Goal: Task Accomplishment & Management: Use online tool/utility

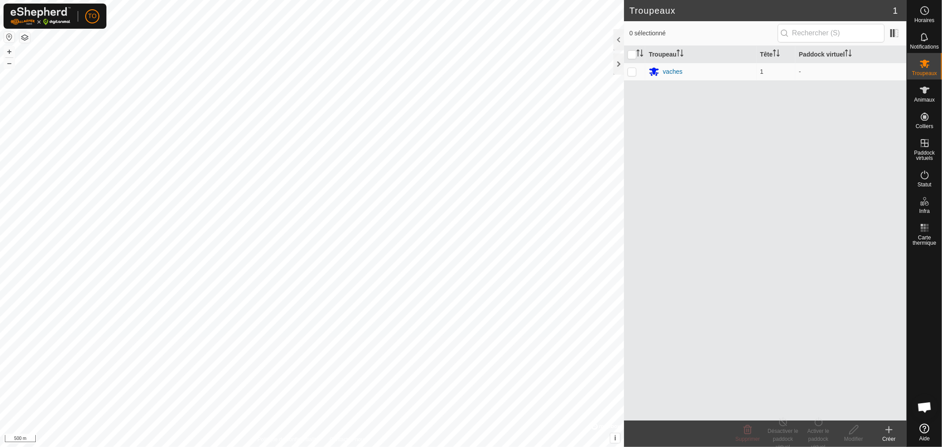
scroll to position [185, 0]
click at [926, 154] on span "Paddock virtuels" at bounding box center [924, 155] width 30 height 11
click at [855, 139] on link "En rotation" at bounding box center [869, 143] width 76 height 18
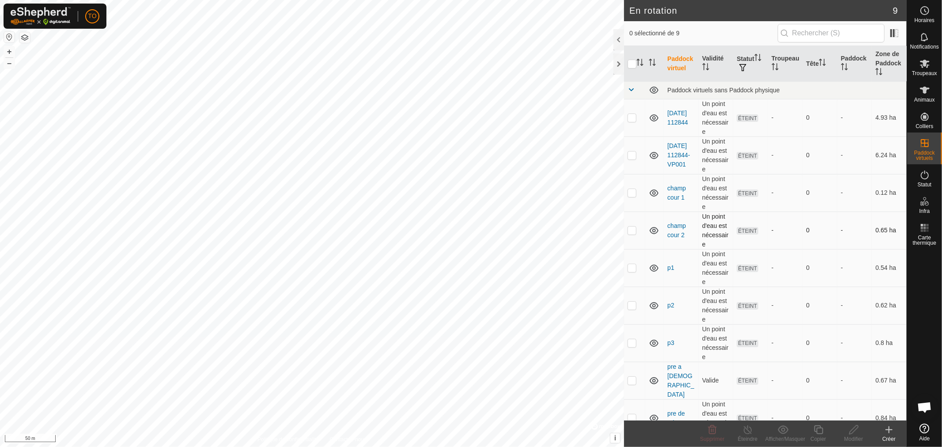
click at [631, 231] on p-checkbox at bounding box center [632, 230] width 9 height 7
checkbox input "true"
click at [817, 433] on icon at bounding box center [818, 429] width 9 height 9
click at [631, 235] on td at bounding box center [634, 231] width 21 height 38
checkbox input "true"
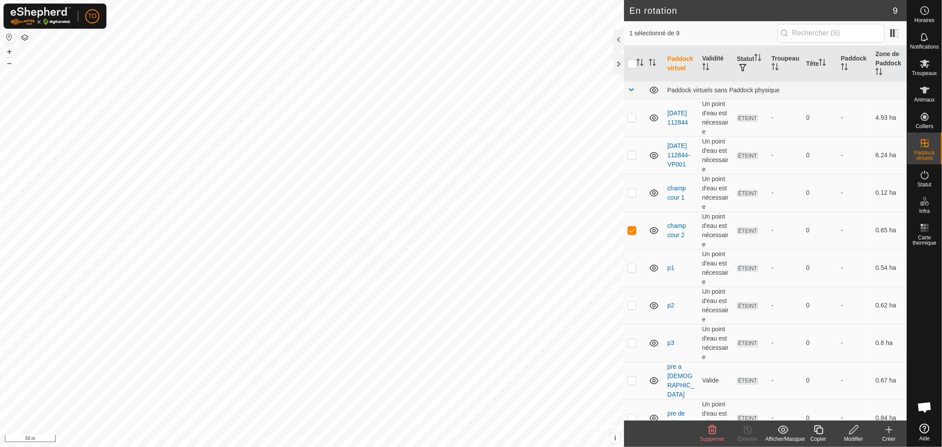
click at [820, 431] on icon at bounding box center [818, 429] width 11 height 11
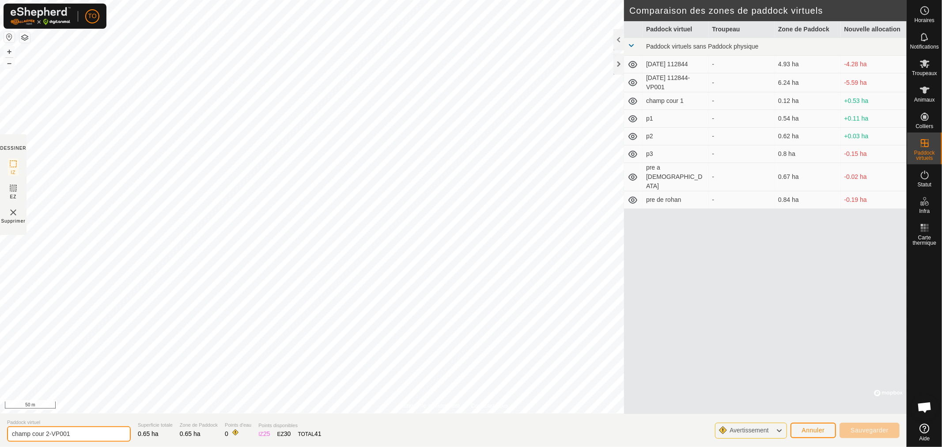
click at [91, 434] on input "champ cour 2-VP001" at bounding box center [69, 433] width 124 height 15
drag, startPoint x: 93, startPoint y: 435, endPoint x: 0, endPoint y: 443, distance: 93.5
click at [0, 443] on section "Paddock virtuel champ cour 2-VP001 Superficie totale 0.65 ha Zone de Paddock 0.…" at bounding box center [453, 430] width 907 height 34
click at [104, 436] on input "champ cour 2-VP001" at bounding box center [69, 433] width 124 height 15
click at [71, 434] on input "champ cour 2-VP001" at bounding box center [69, 433] width 124 height 15
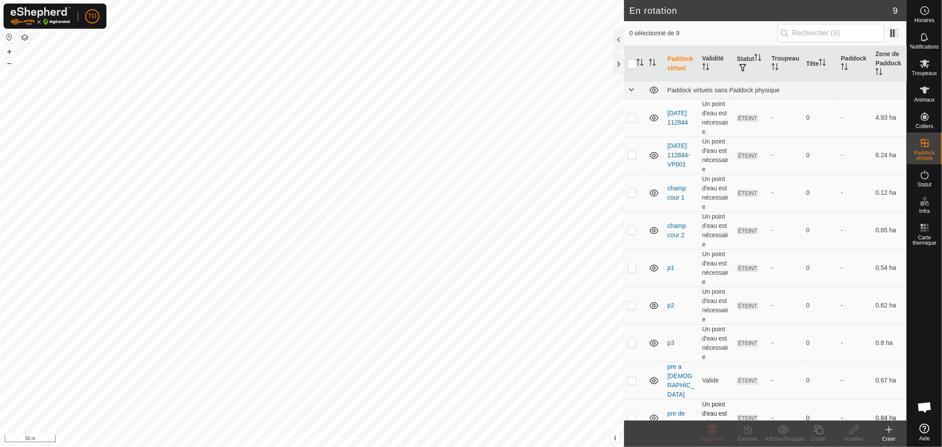
click at [631, 414] on p-checkbox at bounding box center [632, 417] width 9 height 7
checkbox input "true"
click at [819, 435] on div "Copier" at bounding box center [818, 439] width 35 height 8
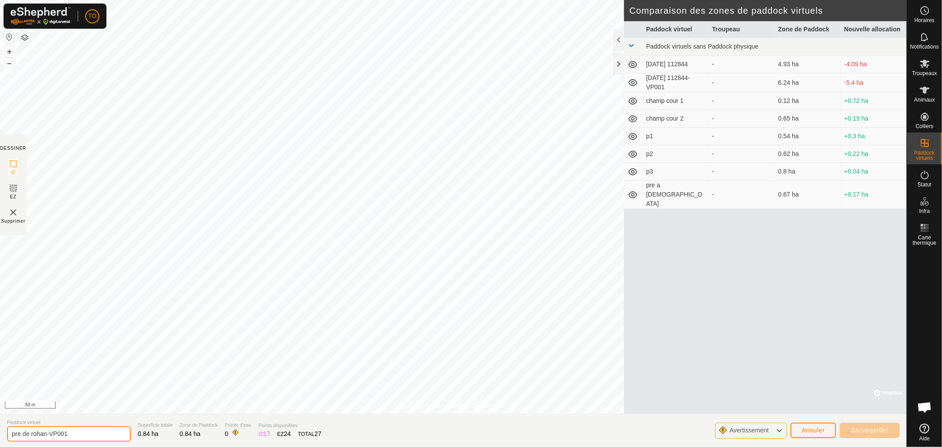
click at [50, 428] on input "pre de rohan-VP001" at bounding box center [69, 433] width 124 height 15
click at [758, 296] on div "Paddock virtuel Troupeau Zone de Paddock Nouvelle allocation Paddock virtuels s…" at bounding box center [765, 217] width 283 height 393
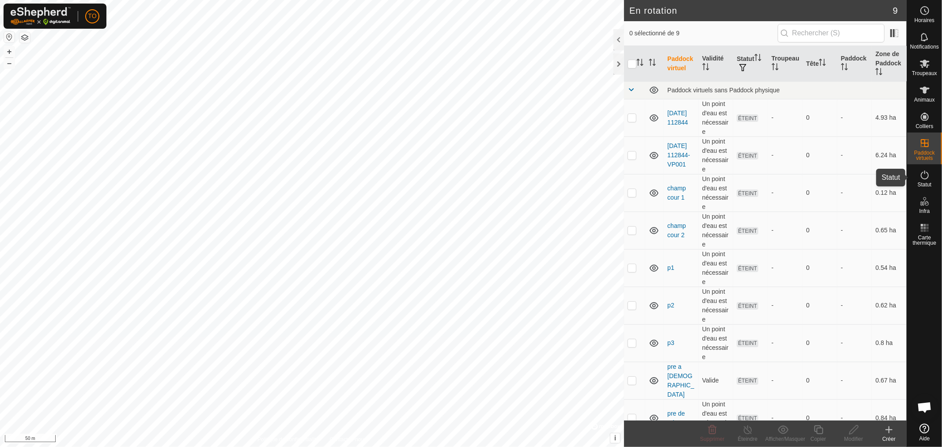
drag, startPoint x: 928, startPoint y: 179, endPoint x: 928, endPoint y: 186, distance: 6.6
click at [928, 179] on icon at bounding box center [925, 175] width 11 height 11
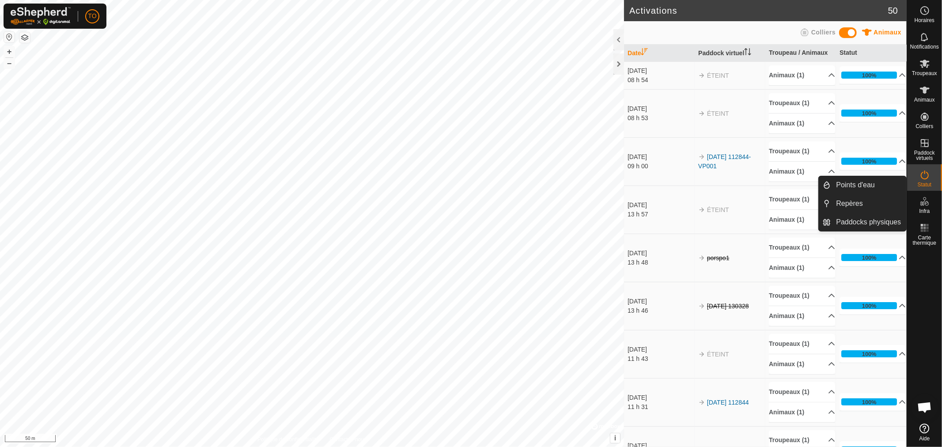
click at [923, 215] on div "Infra" at bounding box center [924, 204] width 35 height 26
click at [927, 199] on icon at bounding box center [925, 201] width 11 height 11
click at [926, 208] on span "Infra" at bounding box center [924, 210] width 11 height 5
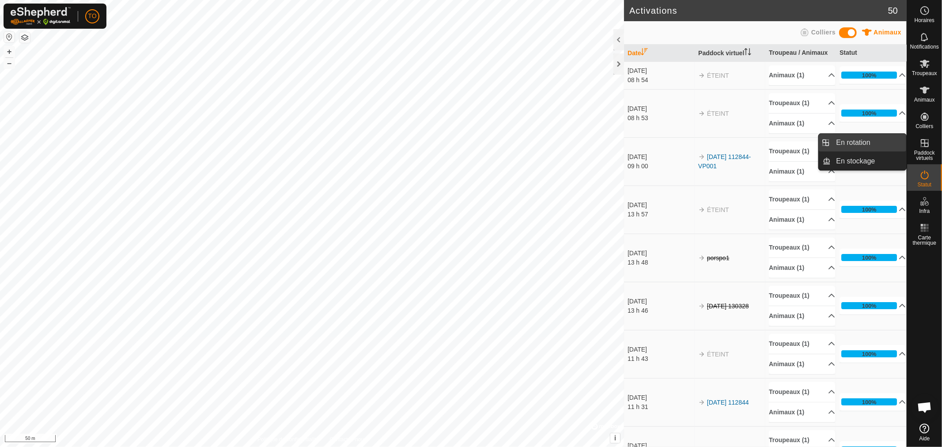
drag, startPoint x: 904, startPoint y: 148, endPoint x: 846, endPoint y: 144, distance: 58.5
click at [856, 144] on link "En rotation" at bounding box center [869, 143] width 76 height 18
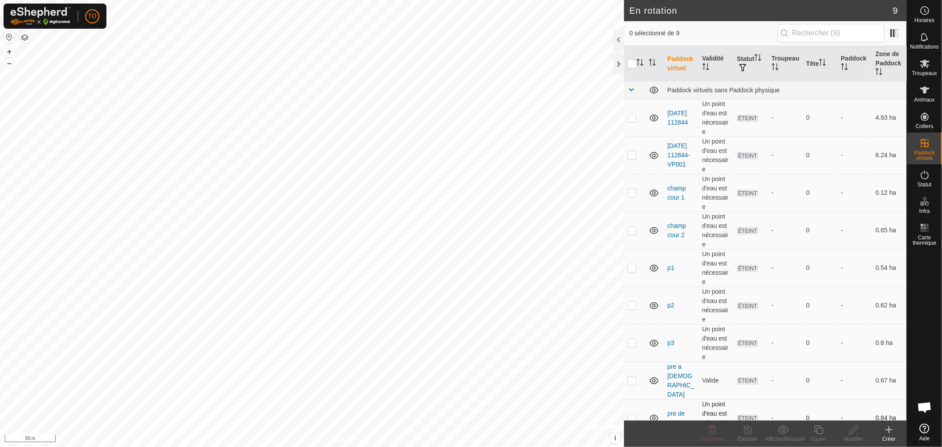
click at [633, 414] on p-checkbox at bounding box center [632, 417] width 9 height 7
checkbox input "true"
click at [812, 432] on copy-svg-icon at bounding box center [818, 429] width 35 height 11
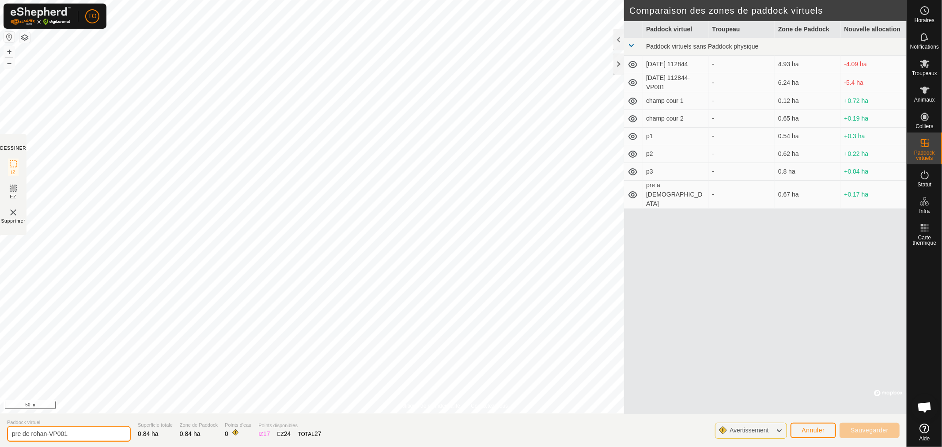
drag, startPoint x: 84, startPoint y: 432, endPoint x: 70, endPoint y: 426, distance: 15.8
click at [70, 426] on input "pre de rohan-VP001" at bounding box center [69, 433] width 124 height 15
drag, startPoint x: 71, startPoint y: 429, endPoint x: 51, endPoint y: 433, distance: 19.8
click at [51, 433] on input "pre de rohan-VP001" at bounding box center [69, 433] width 124 height 15
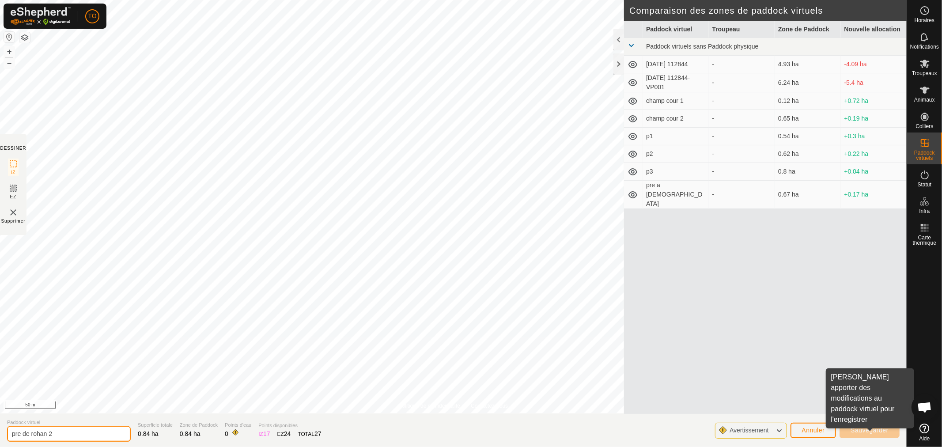
type input "pre de rohan 2"
